Goal: Information Seeking & Learning: Learn about a topic

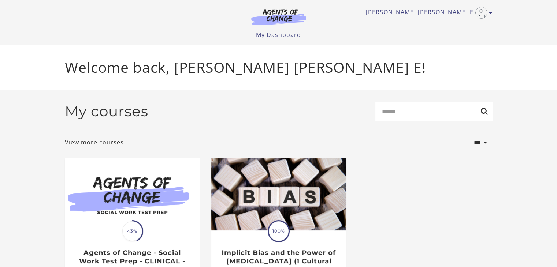
scroll to position [69, 0]
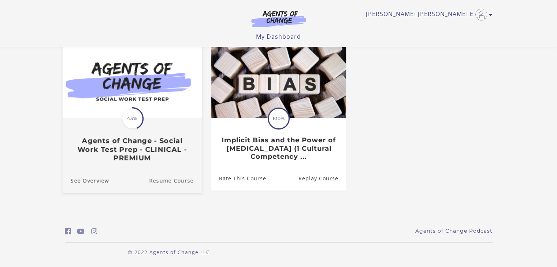
click at [180, 179] on link "Resume Course" at bounding box center [175, 181] width 53 height 25
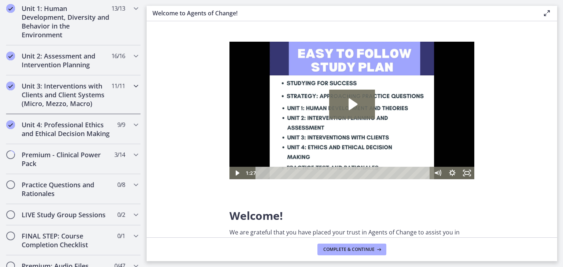
scroll to position [586, 0]
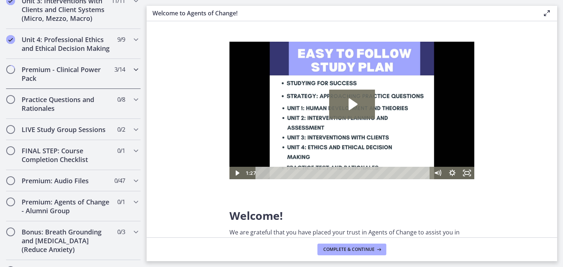
click at [132, 74] on icon "Chapters" at bounding box center [136, 69] width 9 height 9
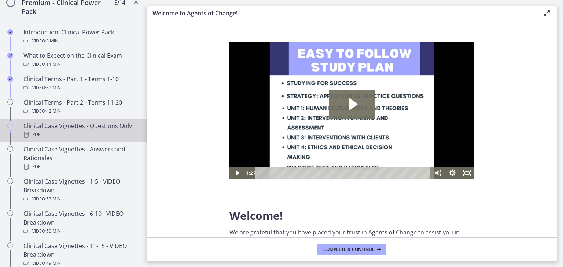
scroll to position [369, 0]
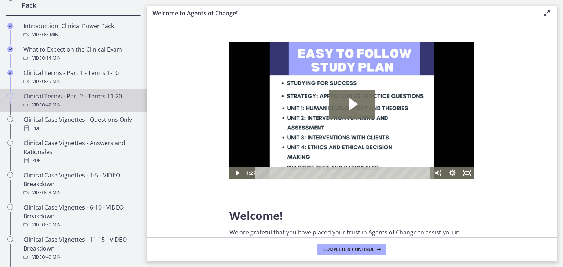
click at [92, 104] on div "Clinical Terms - Part 2 - Terms 11-20 Video · 42 min" at bounding box center [80, 101] width 114 height 18
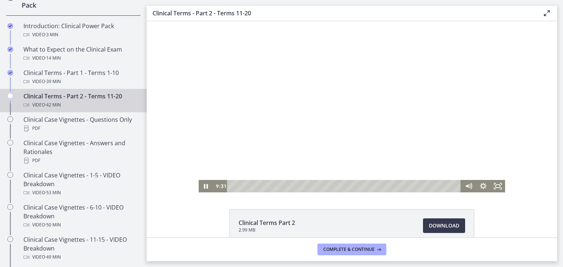
click at [431, 147] on div at bounding box center [352, 106] width 307 height 171
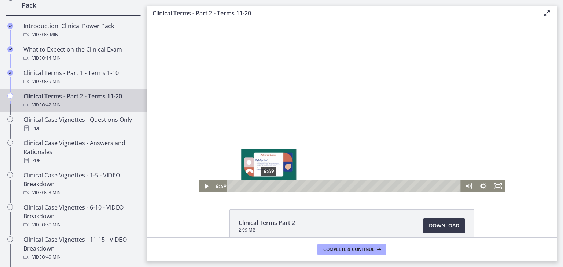
drag, startPoint x: 280, startPoint y: 187, endPoint x: 266, endPoint y: 187, distance: 13.9
click at [267, 187] on div "Playbar" at bounding box center [269, 186] width 4 height 4
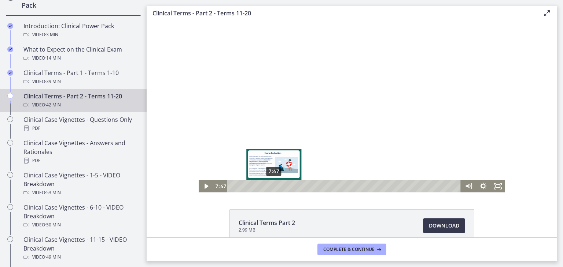
drag, startPoint x: 267, startPoint y: 186, endPoint x: 290, endPoint y: 187, distance: 22.4
click at [276, 187] on div "Playbar" at bounding box center [274, 186] width 4 height 4
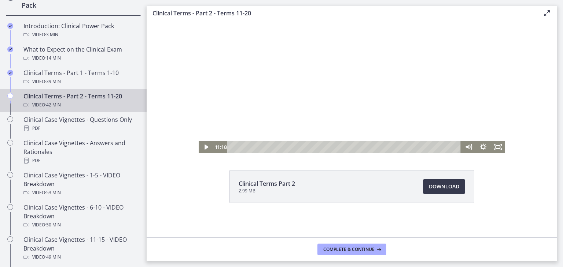
scroll to position [40, 0]
click at [386, 99] on div at bounding box center [352, 67] width 307 height 171
click at [391, 112] on div at bounding box center [352, 67] width 307 height 171
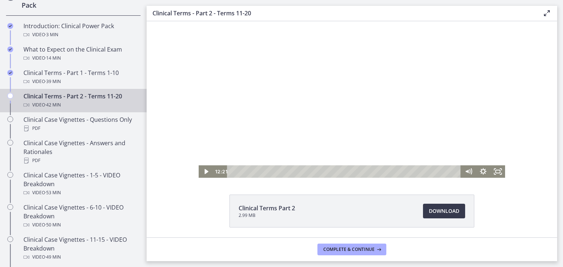
scroll to position [3, 0]
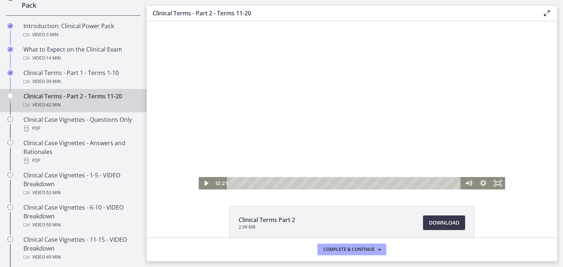
click at [362, 140] on div at bounding box center [352, 103] width 307 height 171
click at [345, 132] on div at bounding box center [352, 103] width 307 height 171
click at [354, 145] on div at bounding box center [352, 103] width 307 height 171
click at [419, 140] on div at bounding box center [352, 103] width 307 height 171
click at [385, 144] on div at bounding box center [352, 103] width 307 height 171
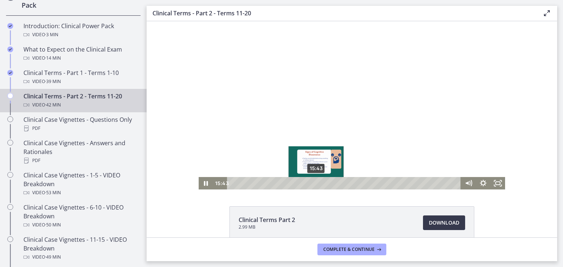
click at [313, 182] on div "15:43" at bounding box center [345, 183] width 225 height 12
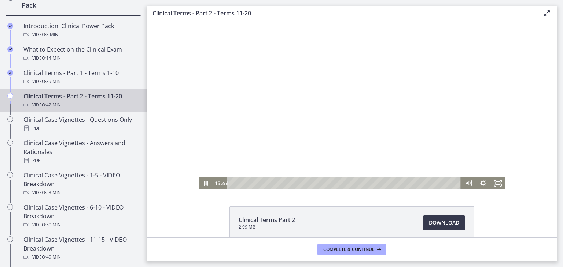
click at [406, 154] on div at bounding box center [352, 103] width 307 height 171
click at [420, 200] on div "Clinical Terms Part 2 2.99 MB Download Opens in a new window" at bounding box center [352, 126] width 410 height 217
click at [419, 156] on div at bounding box center [352, 103] width 307 height 171
click at [409, 90] on div at bounding box center [352, 103] width 307 height 171
